Goal: Transaction & Acquisition: Purchase product/service

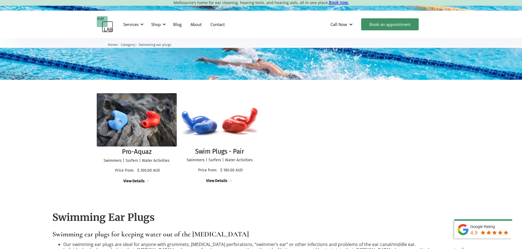
scroll to position [137, 0]
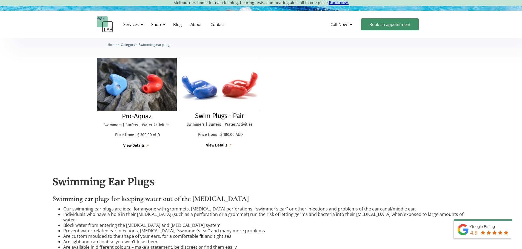
click at [121, 95] on img at bounding box center [137, 84] width 88 height 59
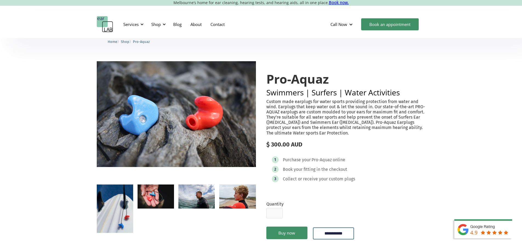
click at [148, 204] on img "open lightbox" at bounding box center [155, 197] width 36 height 24
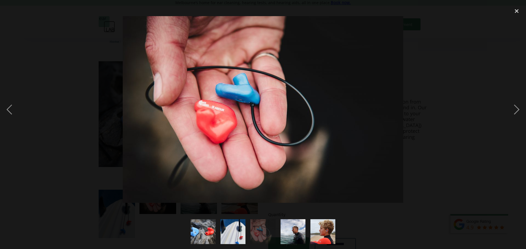
click at [237, 233] on img "show item 2 of 5" at bounding box center [232, 232] width 25 height 33
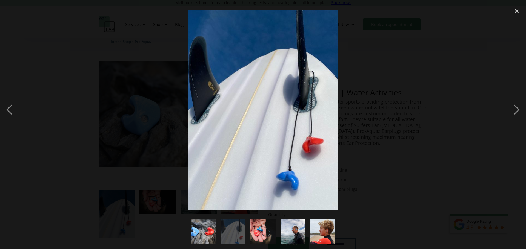
click at [254, 231] on img "show item 3 of 5" at bounding box center [263, 232] width 38 height 25
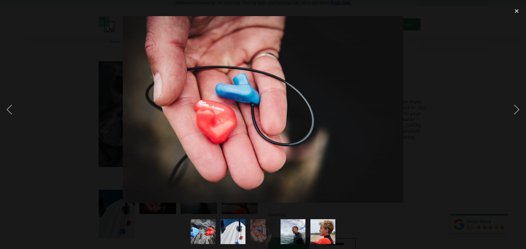
click at [293, 230] on img "show item 4 of 5" at bounding box center [293, 232] width 38 height 25
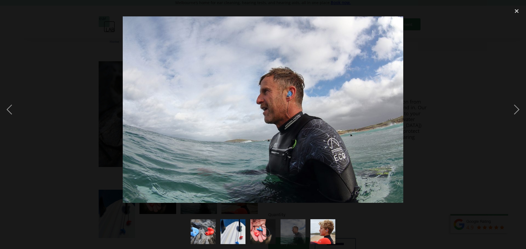
click at [305, 230] on img "show item 4 of 5" at bounding box center [293, 232] width 38 height 25
click at [520, 9] on div "close lightbox" at bounding box center [516, 11] width 19 height 12
